Goal: Task Accomplishment & Management: Manage account settings

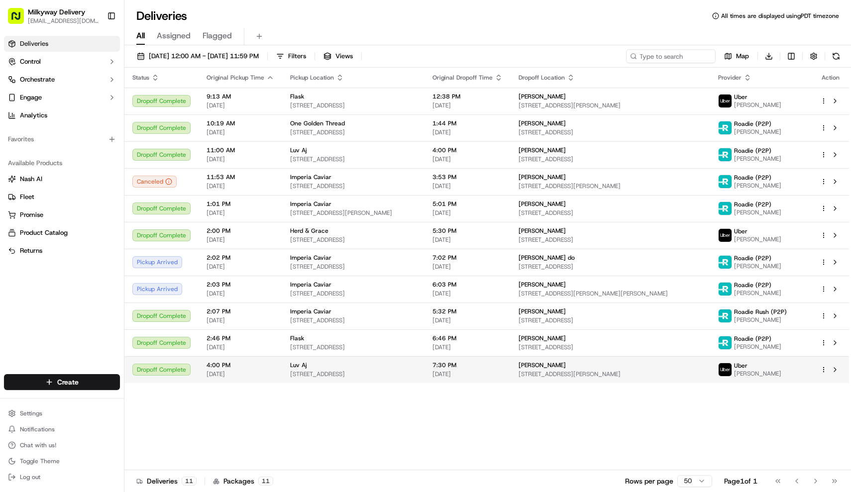
click at [252, 369] on span "4:00 PM" at bounding box center [241, 365] width 68 height 8
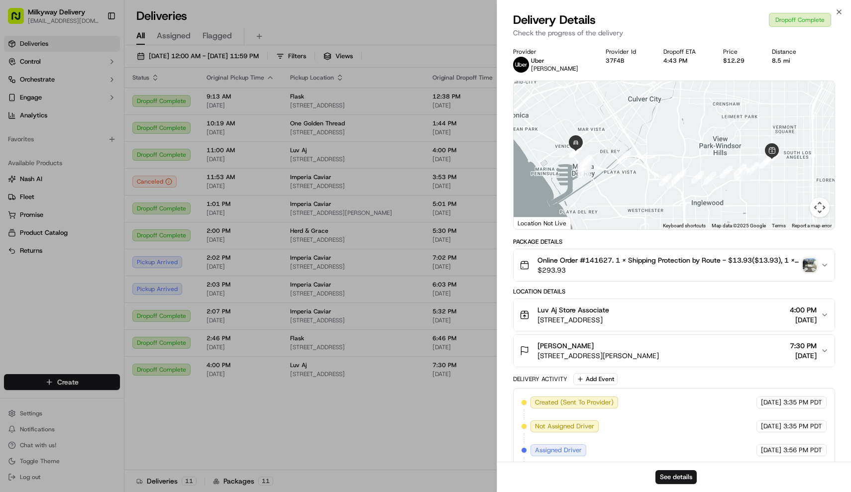
click at [812, 270] on img "button" at bounding box center [810, 265] width 14 height 14
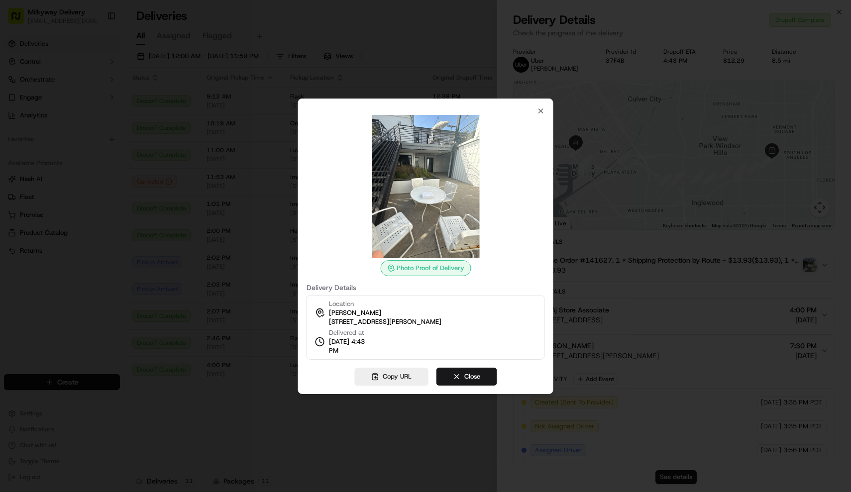
click at [745, 305] on div at bounding box center [425, 246] width 851 height 492
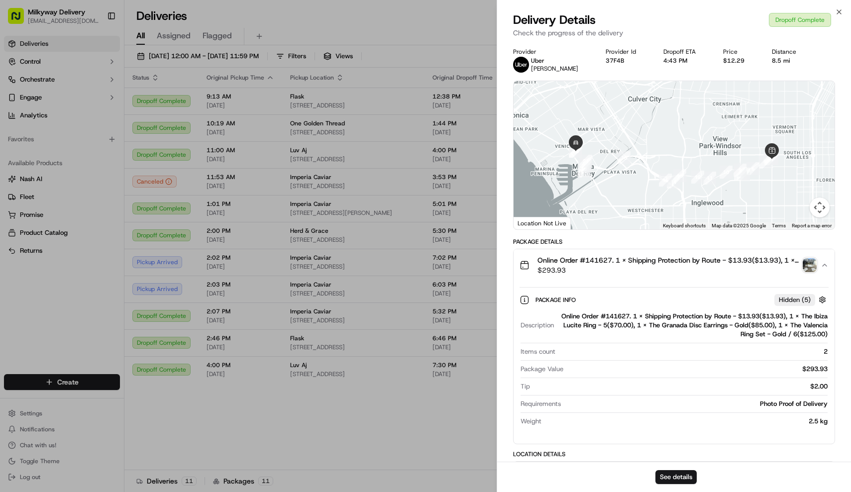
click at [834, 267] on button "Online Order #141627. 1 x Shipping Protection by Route - $13.93($13.93), 1 x Th…" at bounding box center [674, 265] width 321 height 32
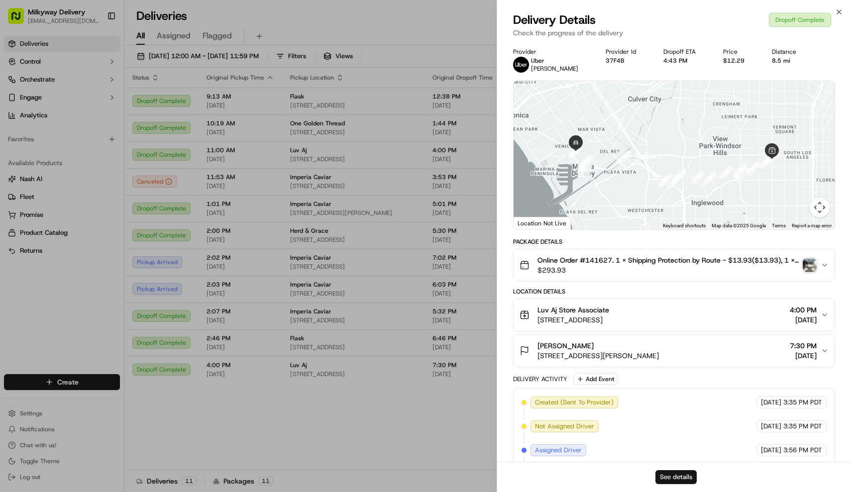
click at [682, 477] on button "See details" at bounding box center [675, 477] width 41 height 14
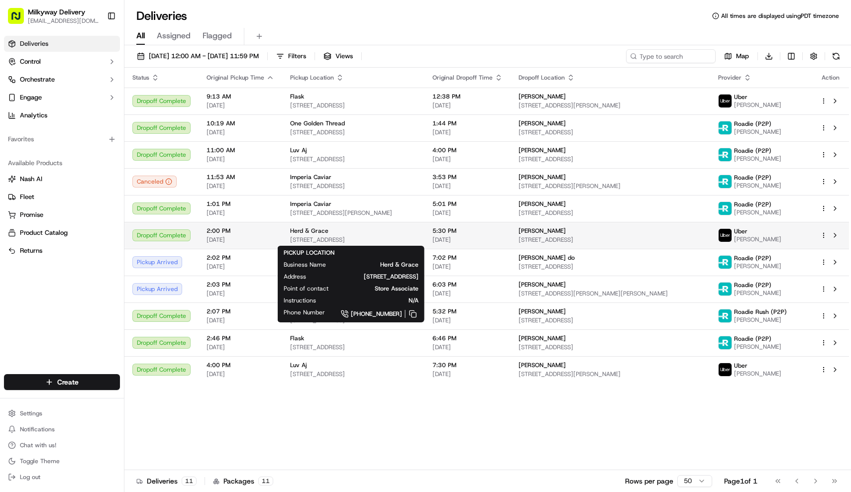
click at [321, 232] on span "Herd & Grace" at bounding box center [309, 231] width 38 height 8
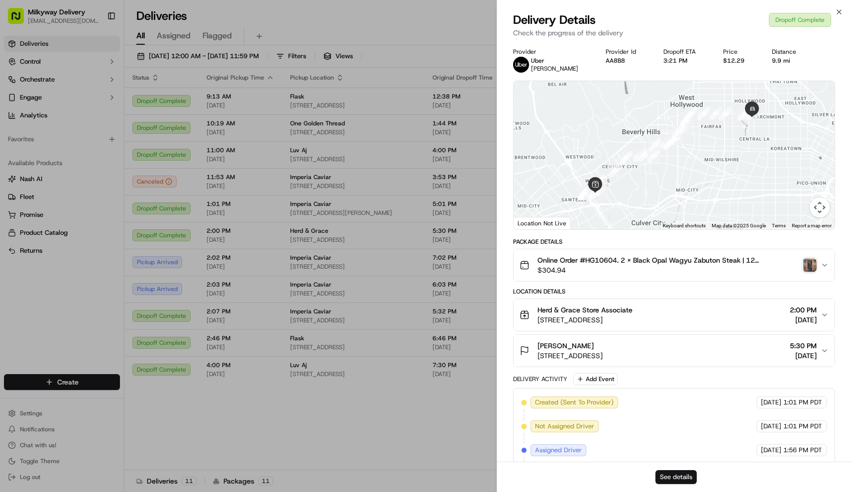
click at [670, 472] on button "See details" at bounding box center [675, 477] width 41 height 14
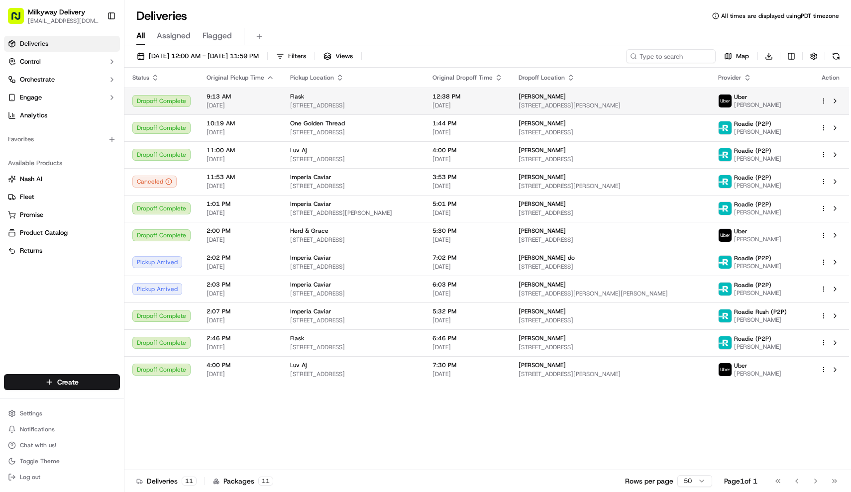
click at [256, 105] on span "[DATE]" at bounding box center [241, 106] width 68 height 8
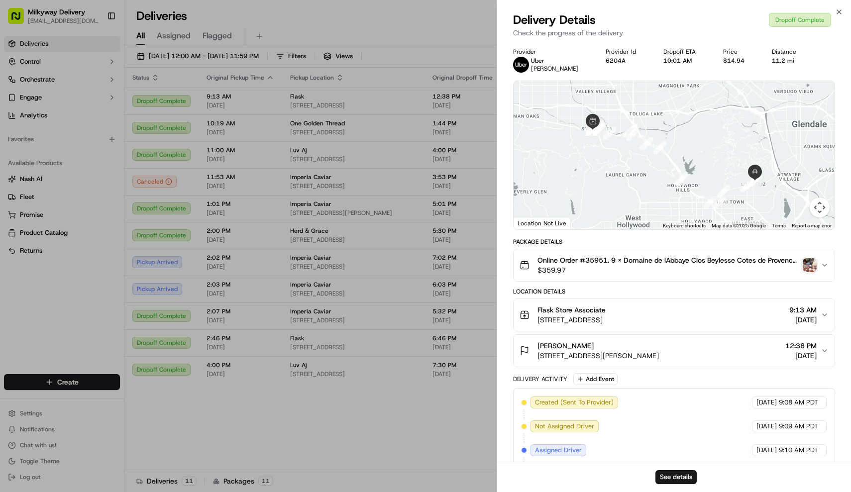
click at [630, 267] on span "$359.97" at bounding box center [668, 270] width 262 height 10
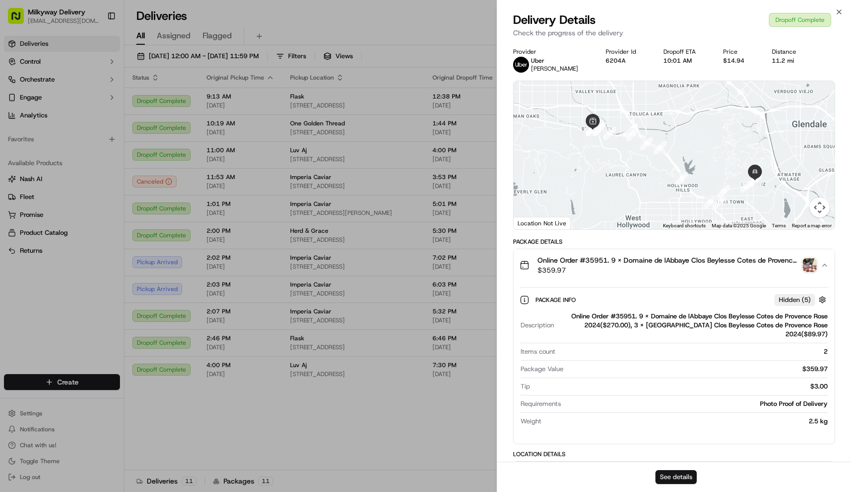
click at [677, 478] on button "See details" at bounding box center [675, 477] width 41 height 14
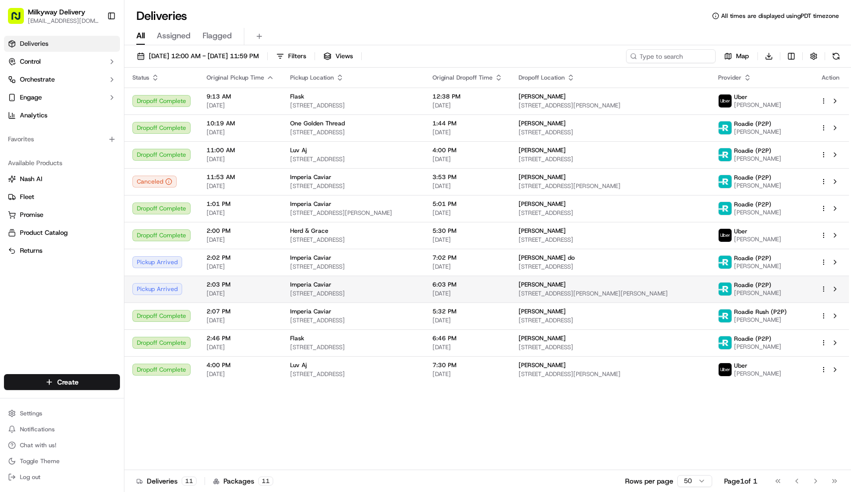
click at [294, 284] on span "Imperia Caviar" at bounding box center [310, 285] width 41 height 8
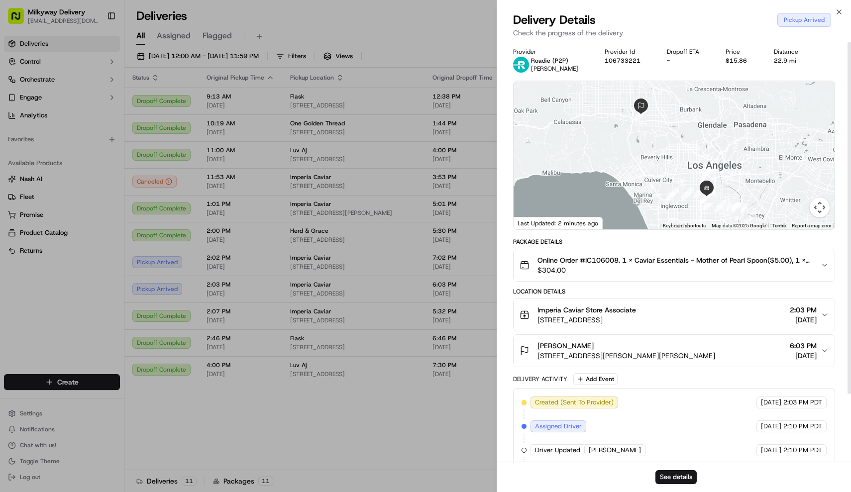
scroll to position [0, 0]
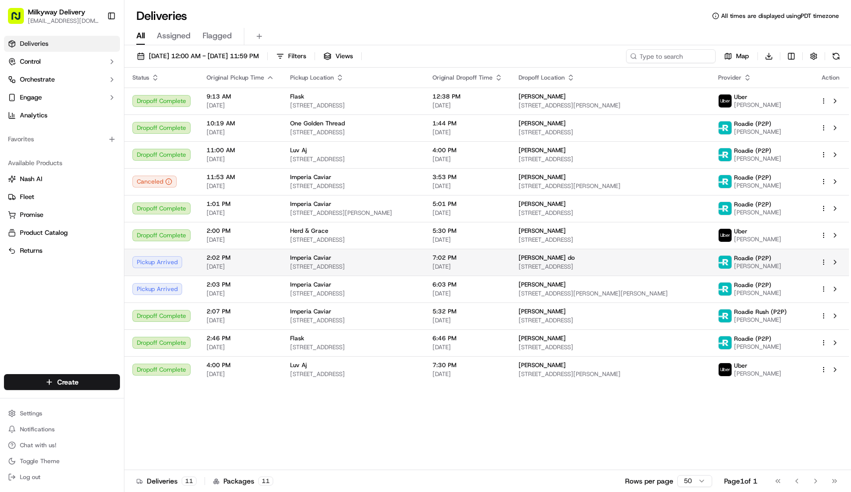
click at [360, 265] on span "[STREET_ADDRESS]" at bounding box center [353, 267] width 126 height 8
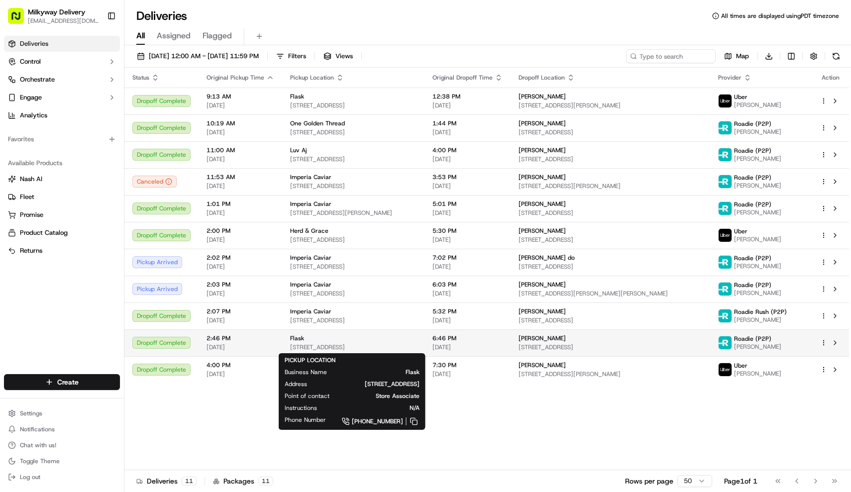
click at [374, 341] on div "Flask" at bounding box center [353, 338] width 126 height 8
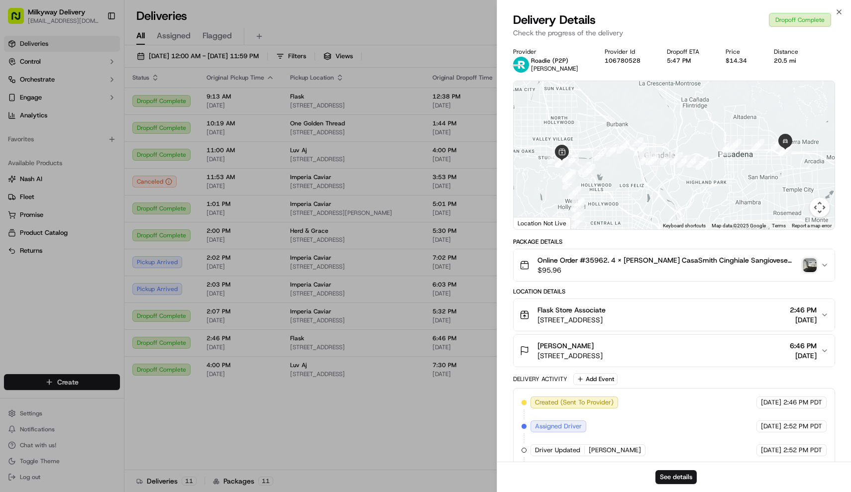
click at [813, 265] on img "button" at bounding box center [810, 265] width 14 height 14
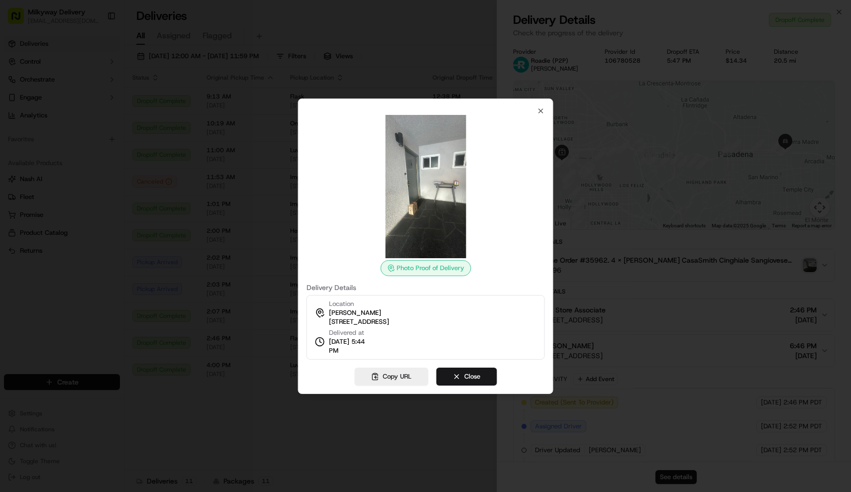
click at [766, 263] on div at bounding box center [425, 246] width 851 height 492
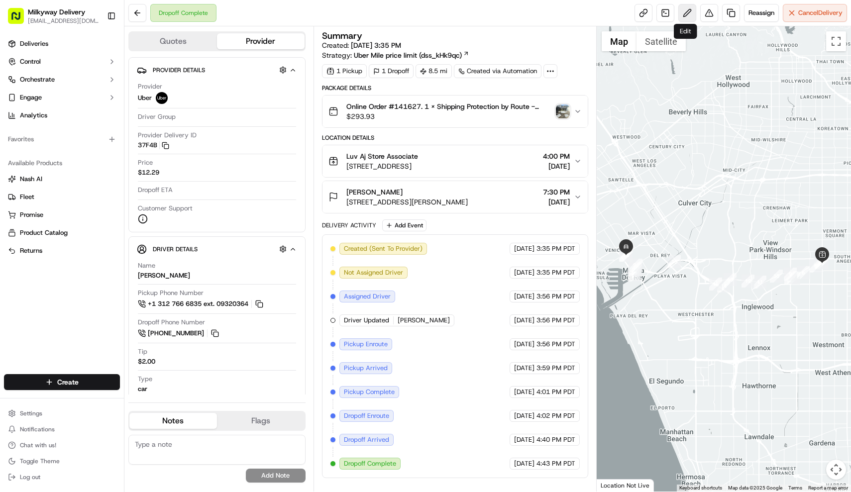
click at [684, 9] on button at bounding box center [687, 13] width 18 height 18
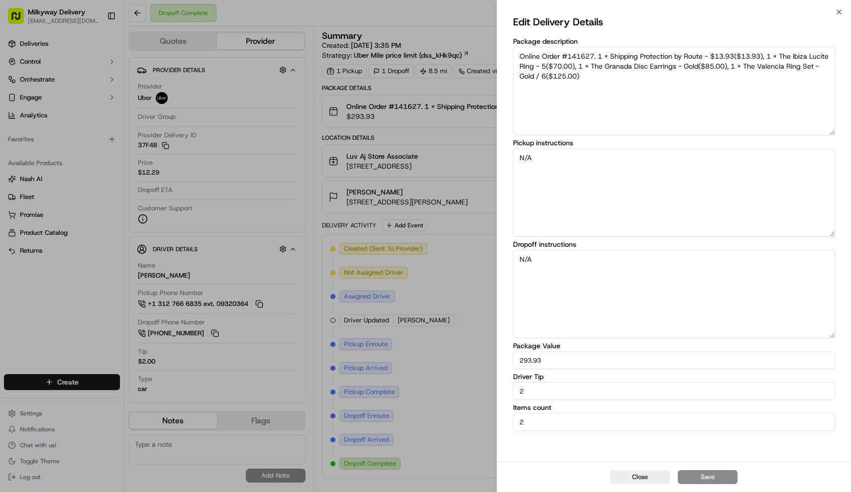
click at [560, 392] on input "2" at bounding box center [674, 391] width 322 height 18
type input "0"
click at [701, 479] on button "Save" at bounding box center [708, 477] width 60 height 14
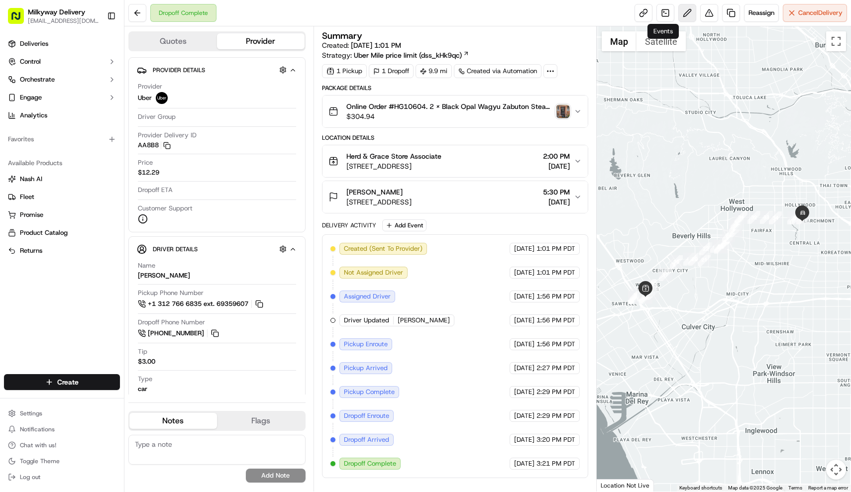
click at [680, 10] on button at bounding box center [687, 13] width 18 height 18
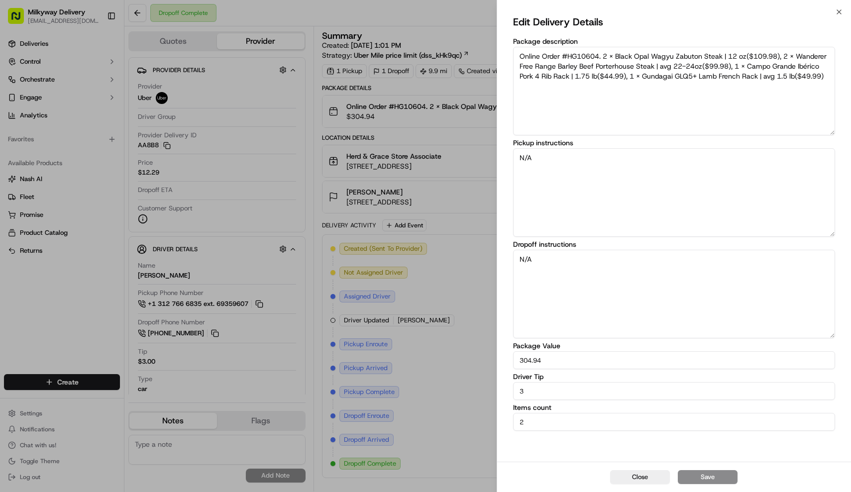
click at [542, 390] on input "3" at bounding box center [674, 391] width 322 height 18
type input "0"
click at [716, 477] on button "Save" at bounding box center [708, 477] width 60 height 14
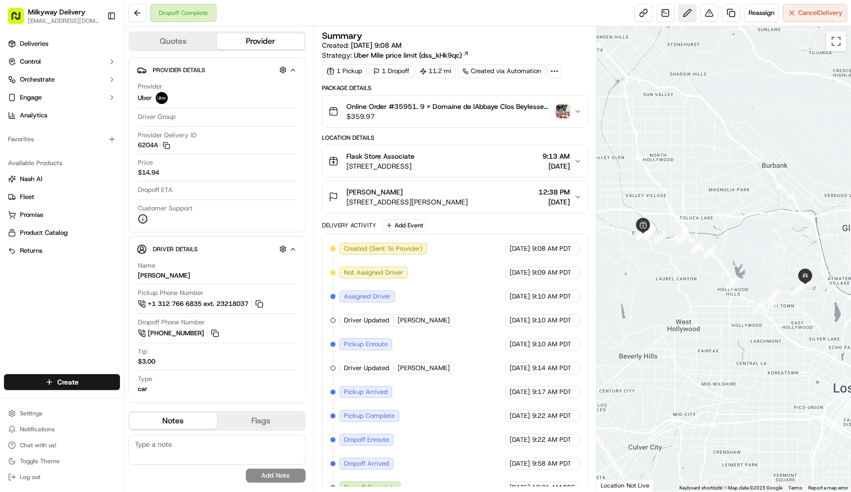
click at [684, 17] on button at bounding box center [687, 13] width 18 height 18
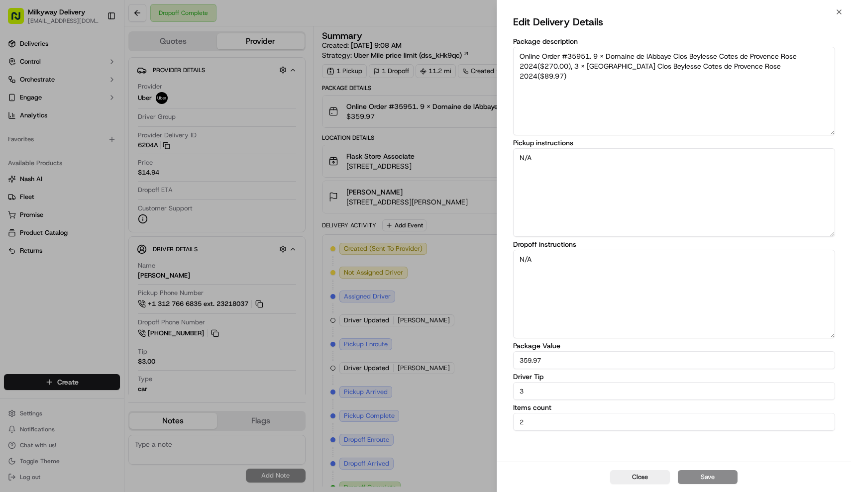
click at [548, 386] on input "3" at bounding box center [674, 391] width 322 height 18
type input "0"
click at [703, 475] on button "Save" at bounding box center [708, 477] width 60 height 14
